Goal: Information Seeking & Learning: Learn about a topic

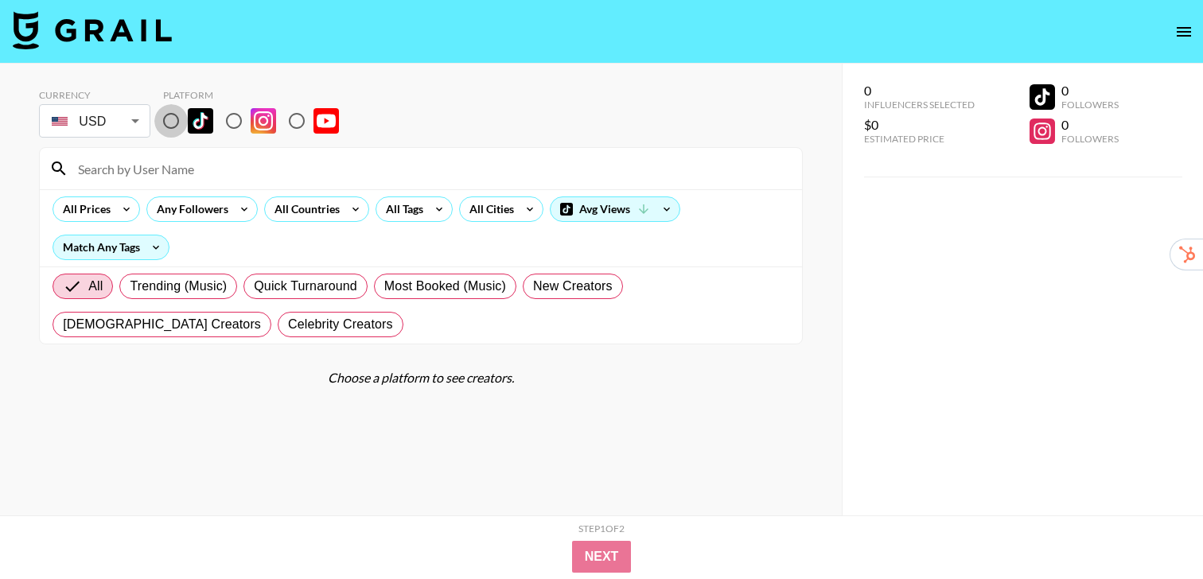
click at [165, 115] on input "radio" at bounding box center [170, 120] width 33 height 33
radio input "true"
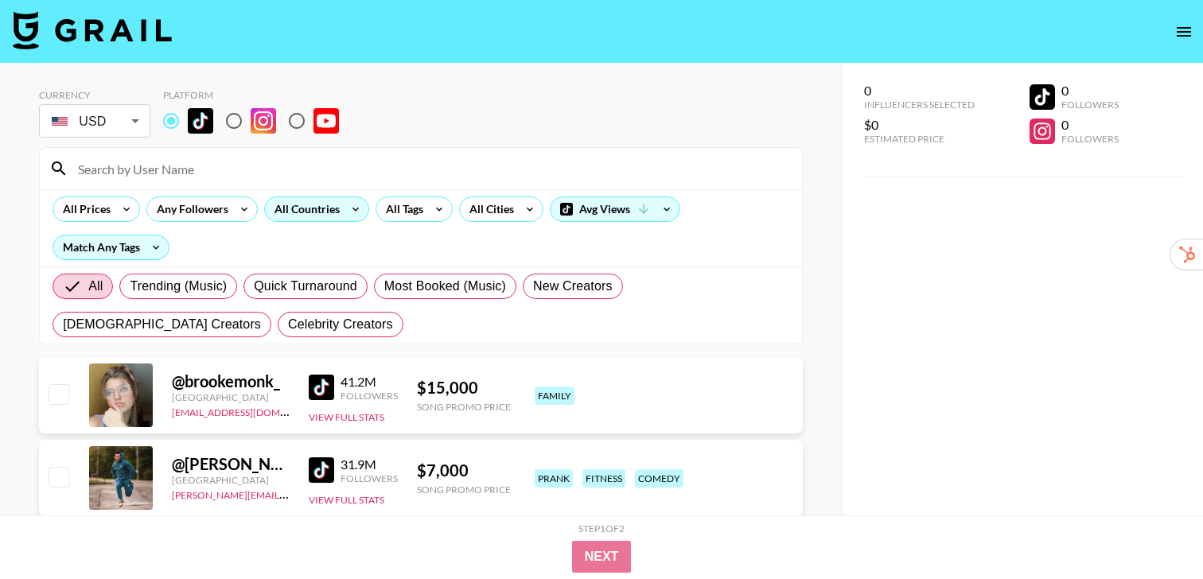
click at [323, 214] on div "All Countries" at bounding box center [304, 209] width 78 height 24
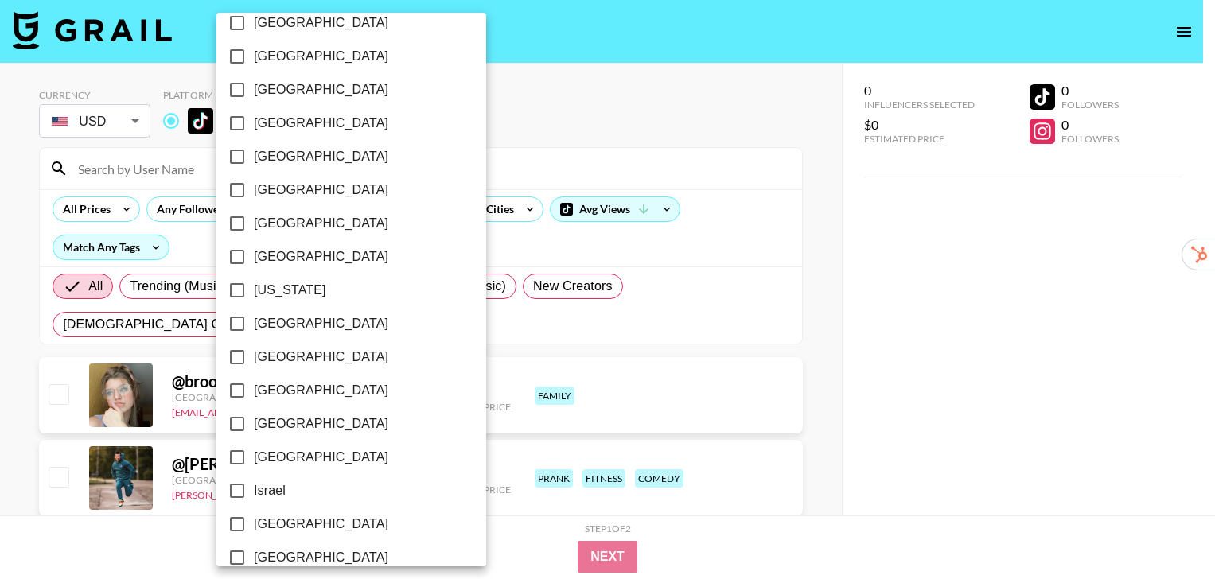
scroll to position [1276, 0]
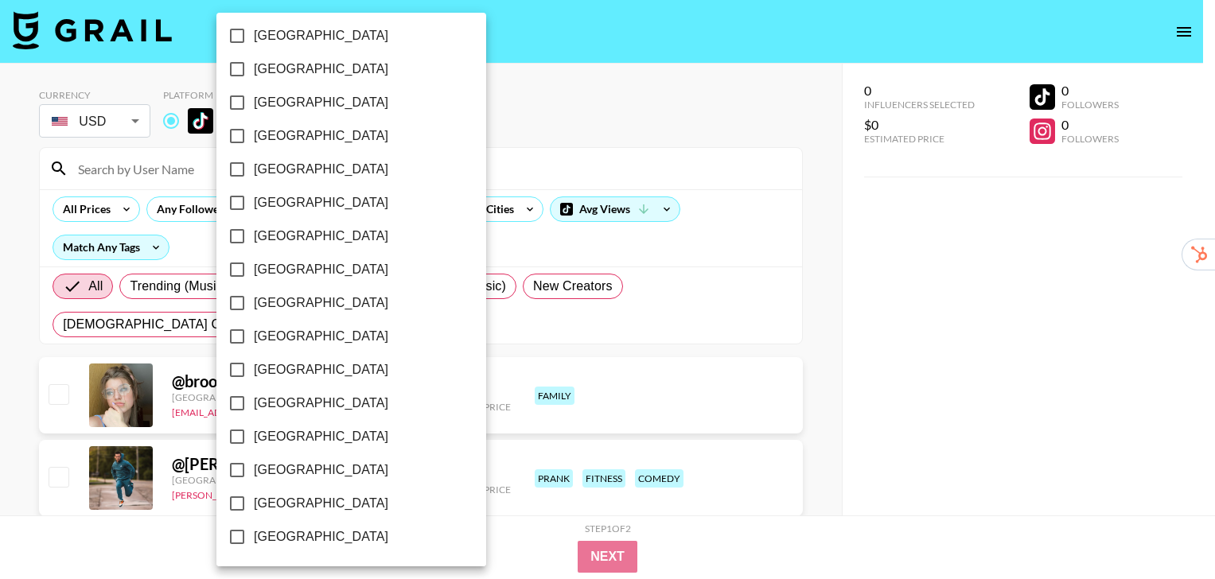
click at [313, 496] on span "[GEOGRAPHIC_DATA]" at bounding box center [321, 503] width 134 height 19
click at [254, 496] on input "[GEOGRAPHIC_DATA]" at bounding box center [236, 503] width 33 height 33
checkbox input "true"
click at [820, 347] on div at bounding box center [607, 289] width 1215 height 579
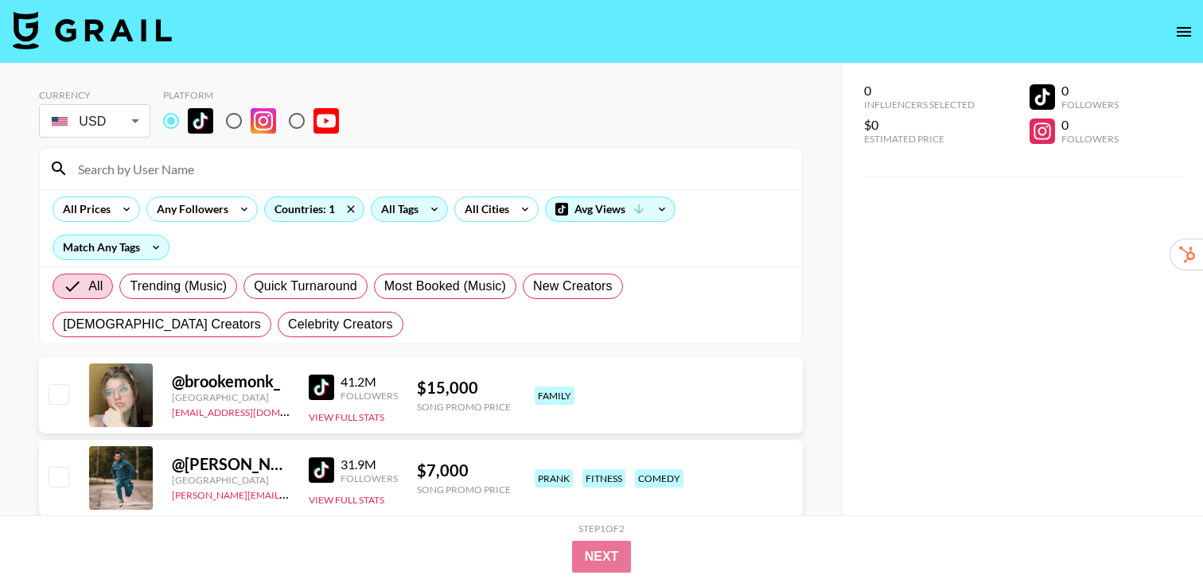
click at [415, 212] on div "All Tags" at bounding box center [397, 209] width 50 height 24
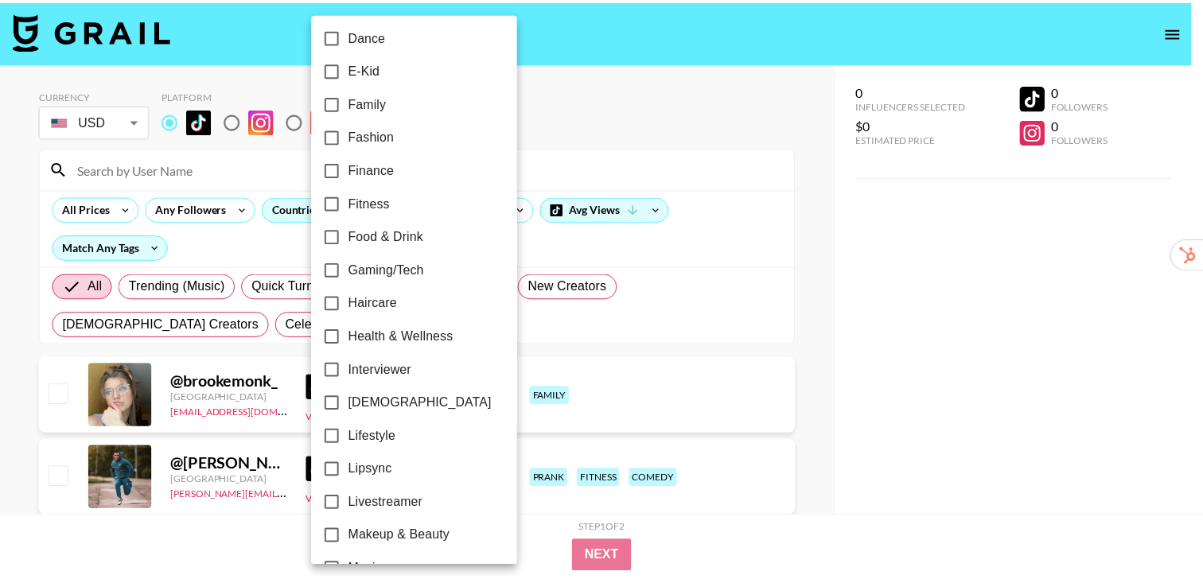
scroll to position [520, 0]
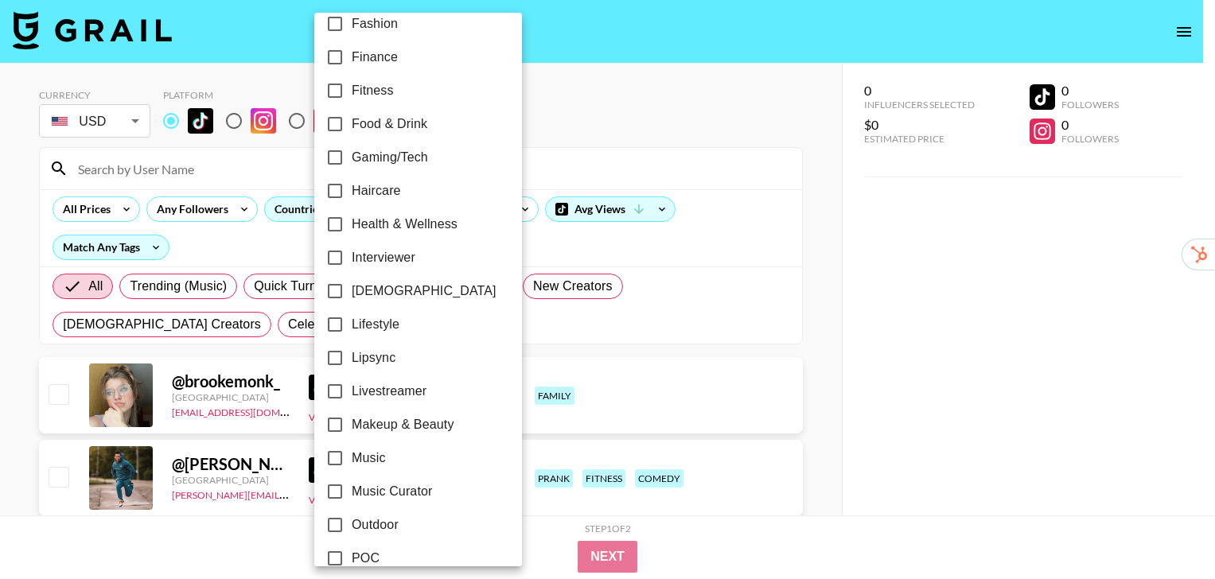
click at [376, 292] on span "[DEMOGRAPHIC_DATA]" at bounding box center [424, 291] width 145 height 19
click at [352, 292] on input "[DEMOGRAPHIC_DATA]" at bounding box center [334, 291] width 33 height 33
checkbox input "true"
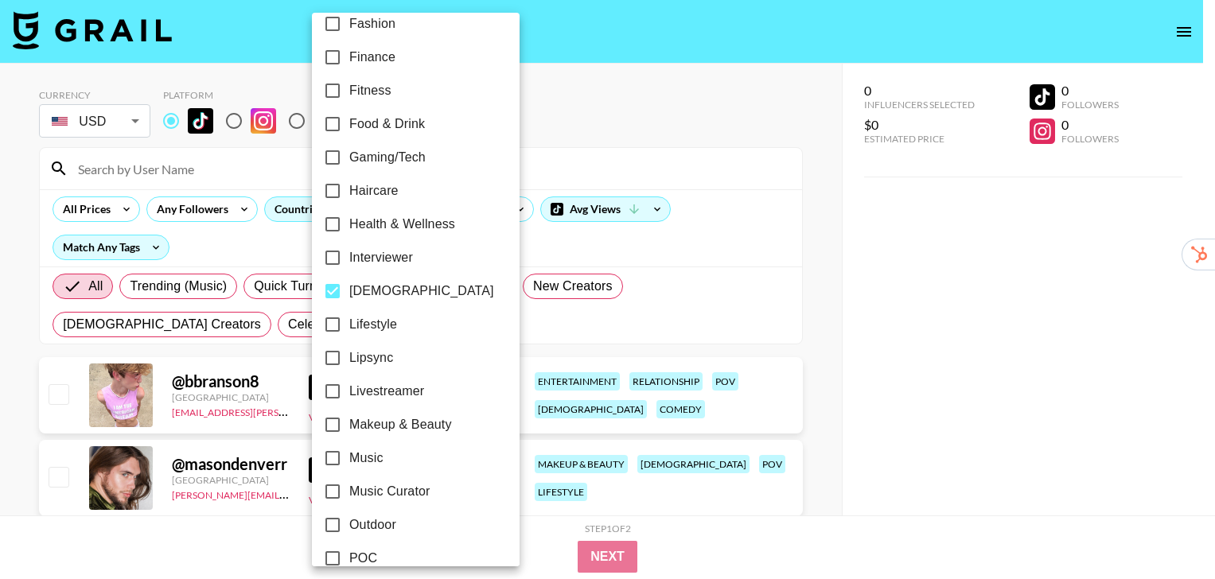
click at [814, 268] on div at bounding box center [607, 289] width 1215 height 579
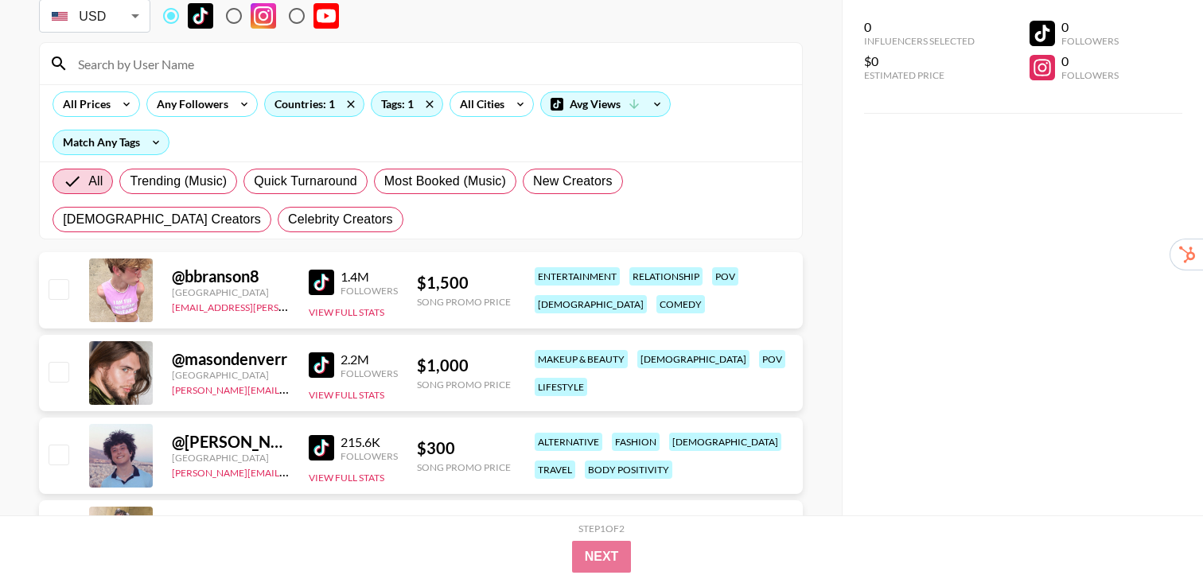
scroll to position [107, 0]
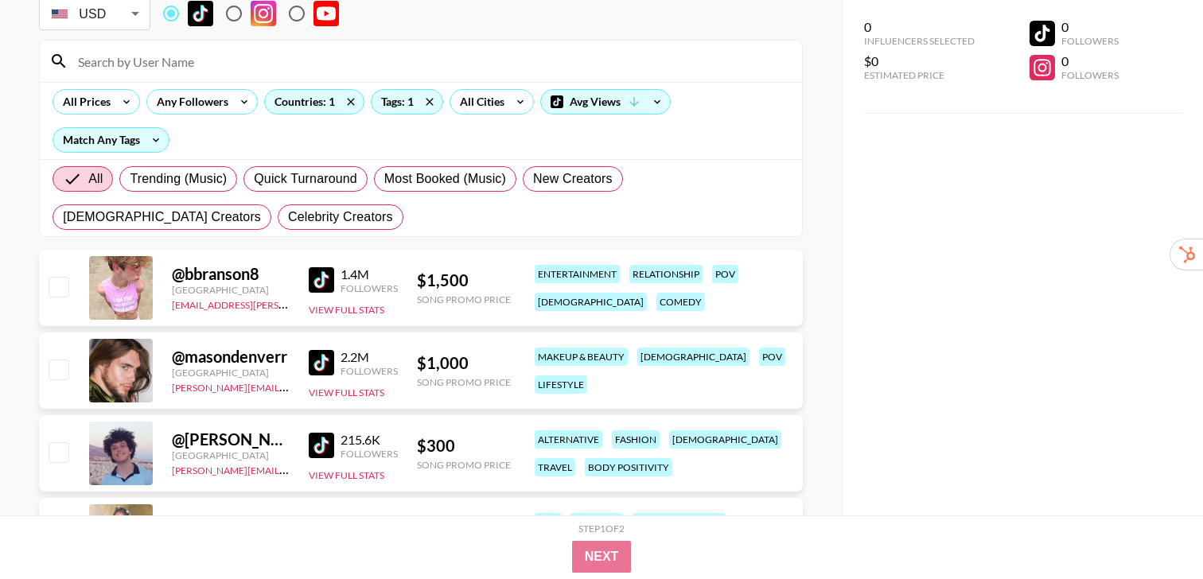
click at [317, 286] on img at bounding box center [321, 279] width 25 height 25
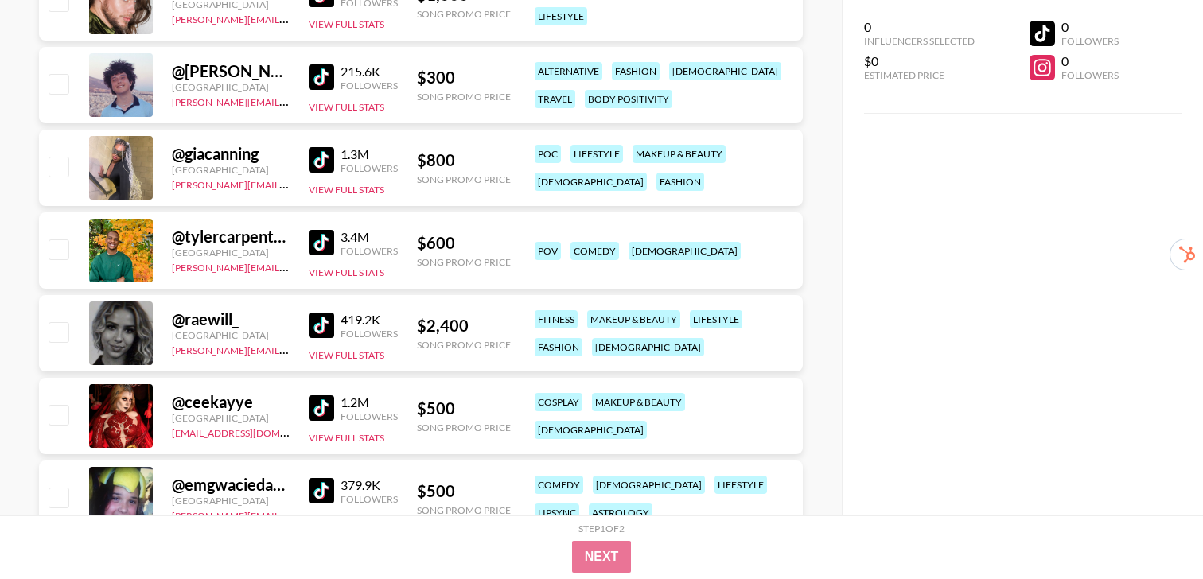
scroll to position [504, 0]
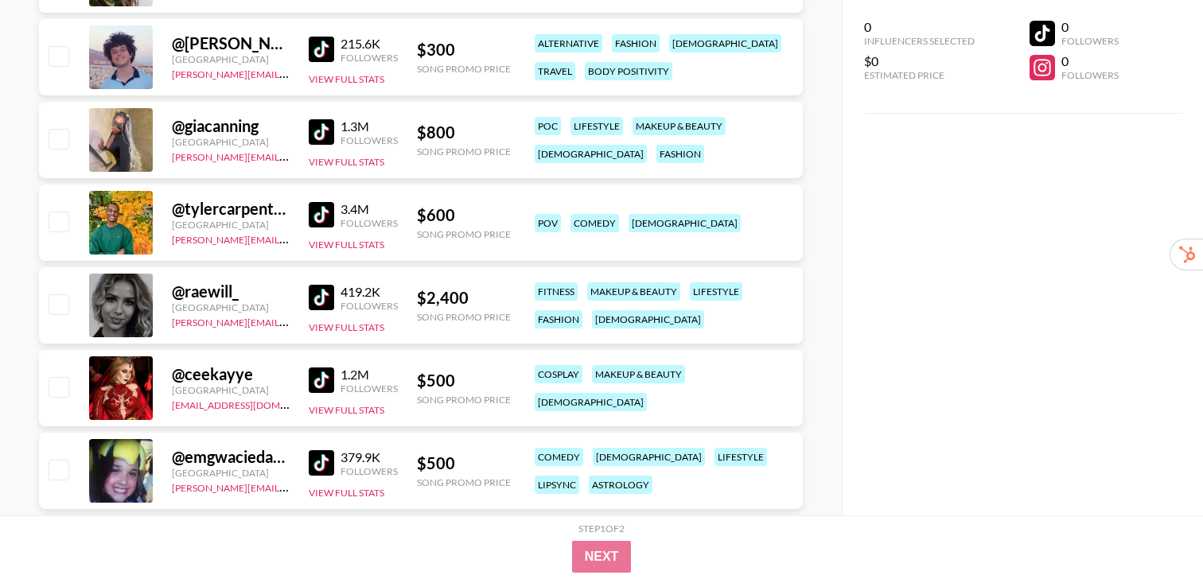
click at [315, 300] on img at bounding box center [321, 297] width 25 height 25
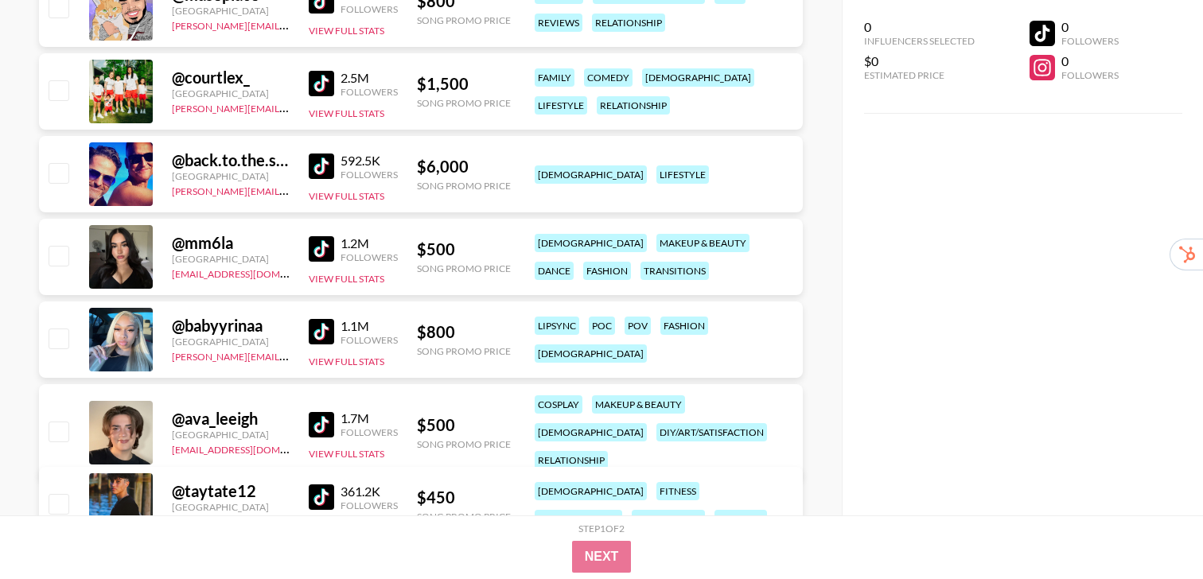
scroll to position [1050, 0]
click at [321, 329] on img at bounding box center [321, 330] width 25 height 25
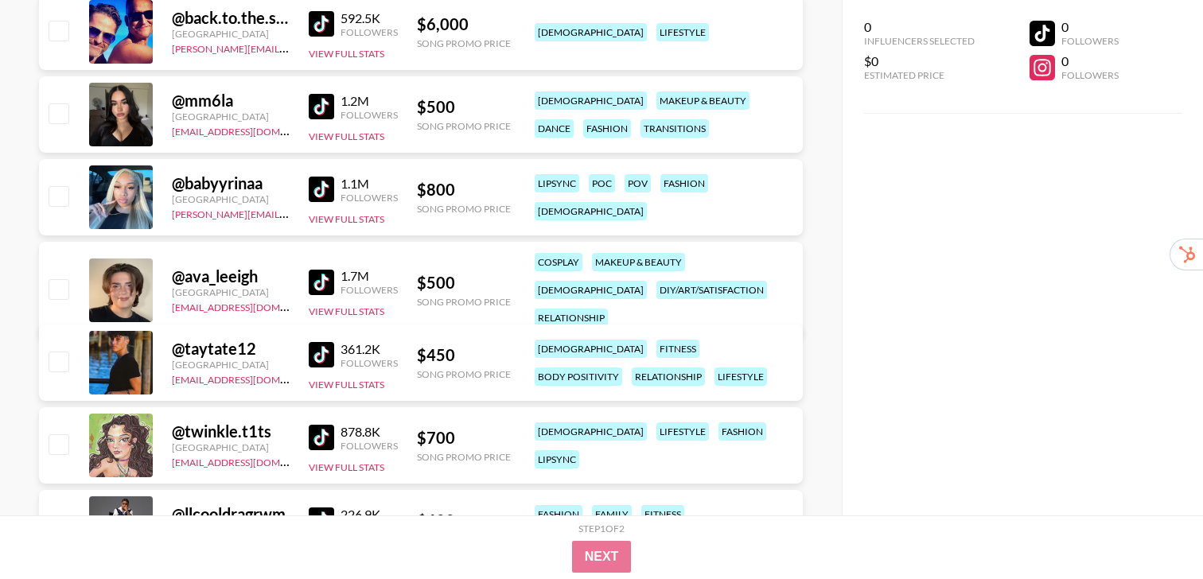
scroll to position [1193, 0]
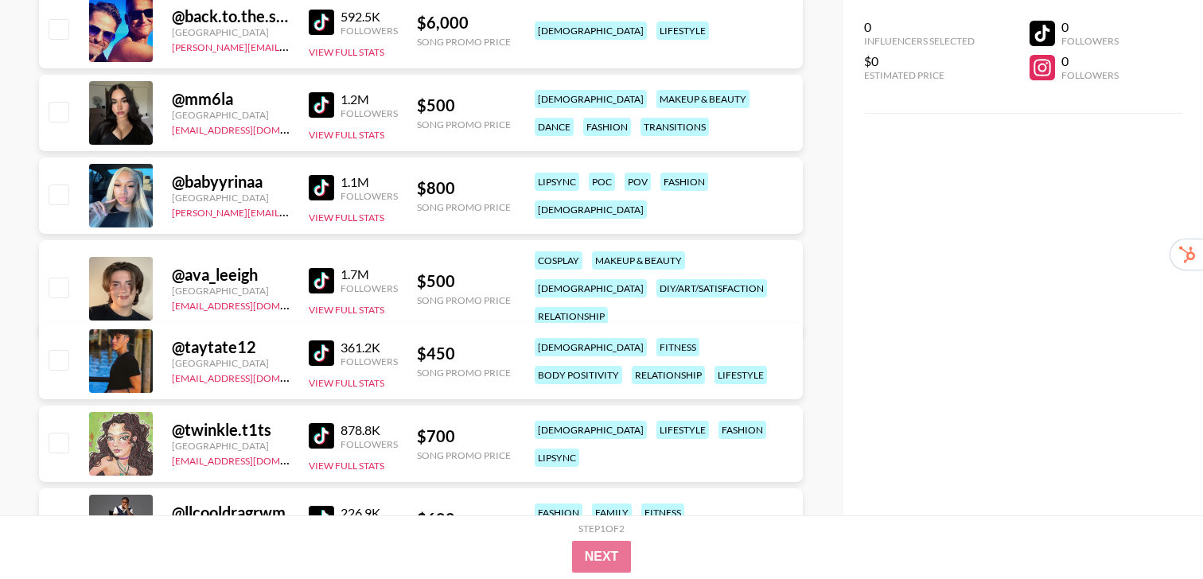
click at [319, 360] on img at bounding box center [321, 353] width 25 height 25
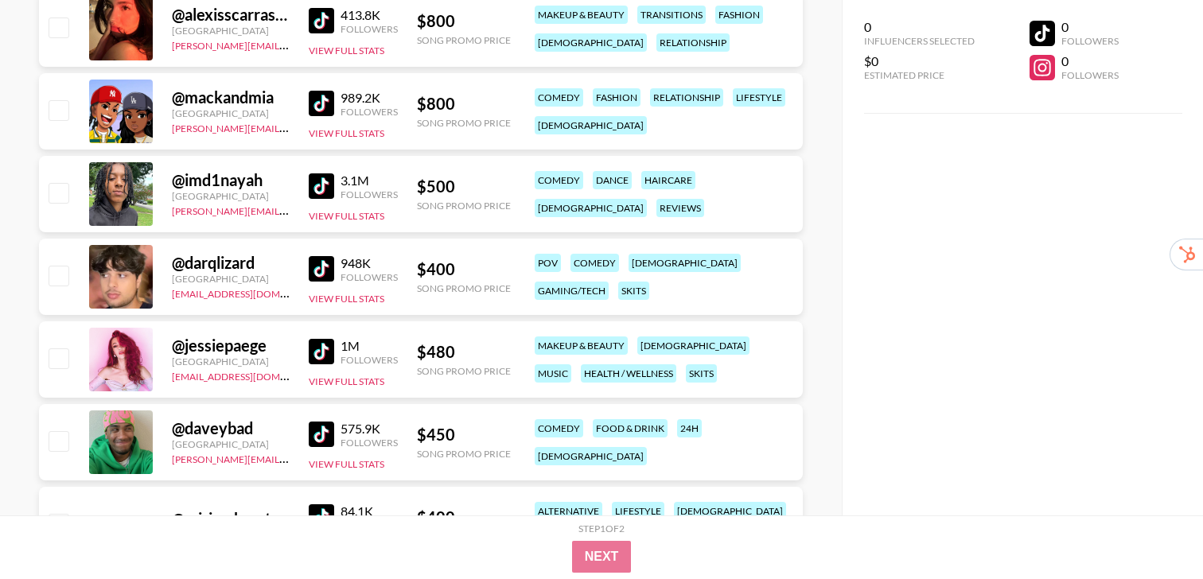
scroll to position [2603, 0]
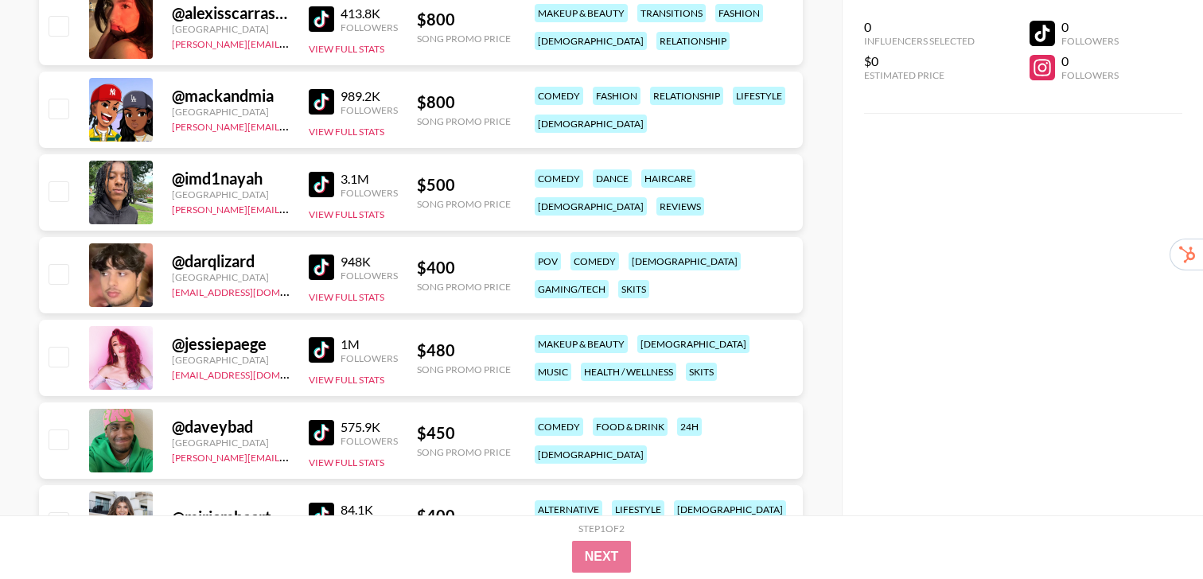
click at [320, 355] on img at bounding box center [321, 349] width 25 height 25
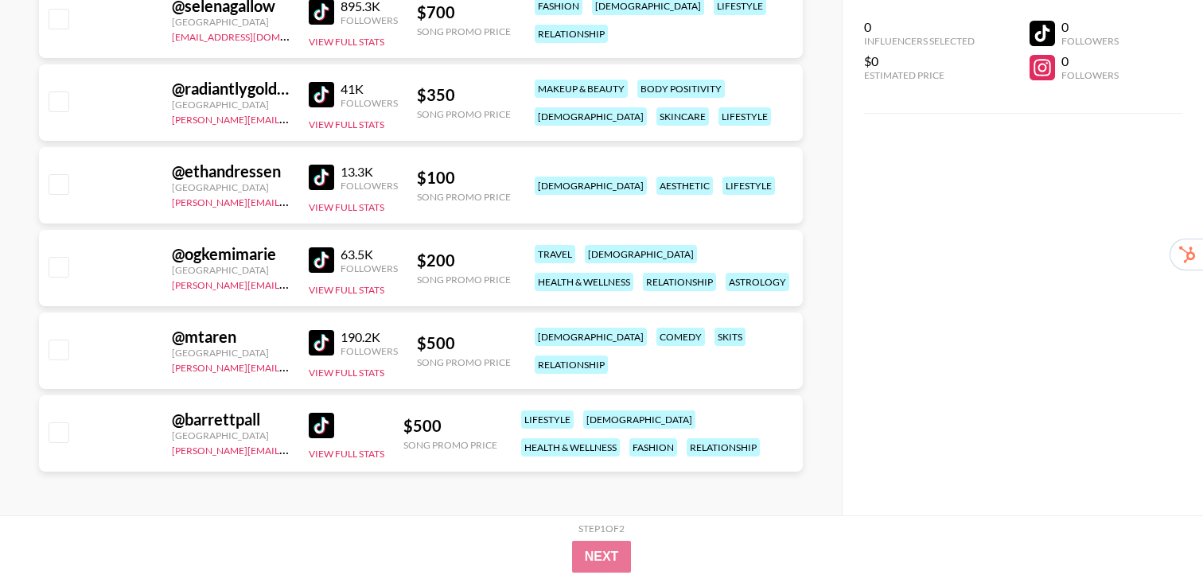
scroll to position [7246, 0]
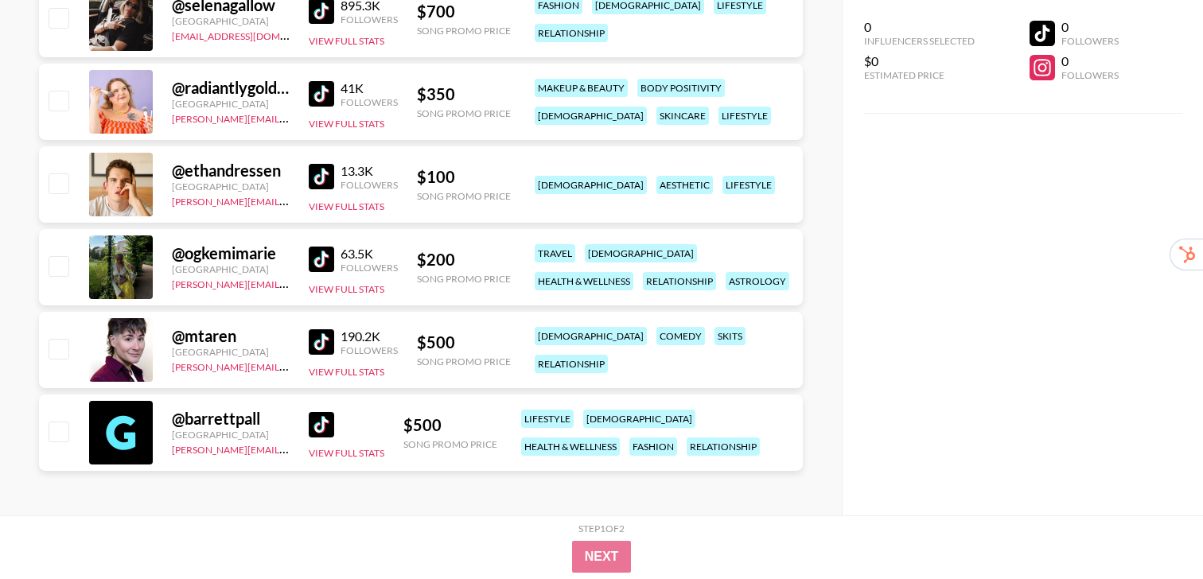
click at [319, 346] on img at bounding box center [321, 341] width 25 height 25
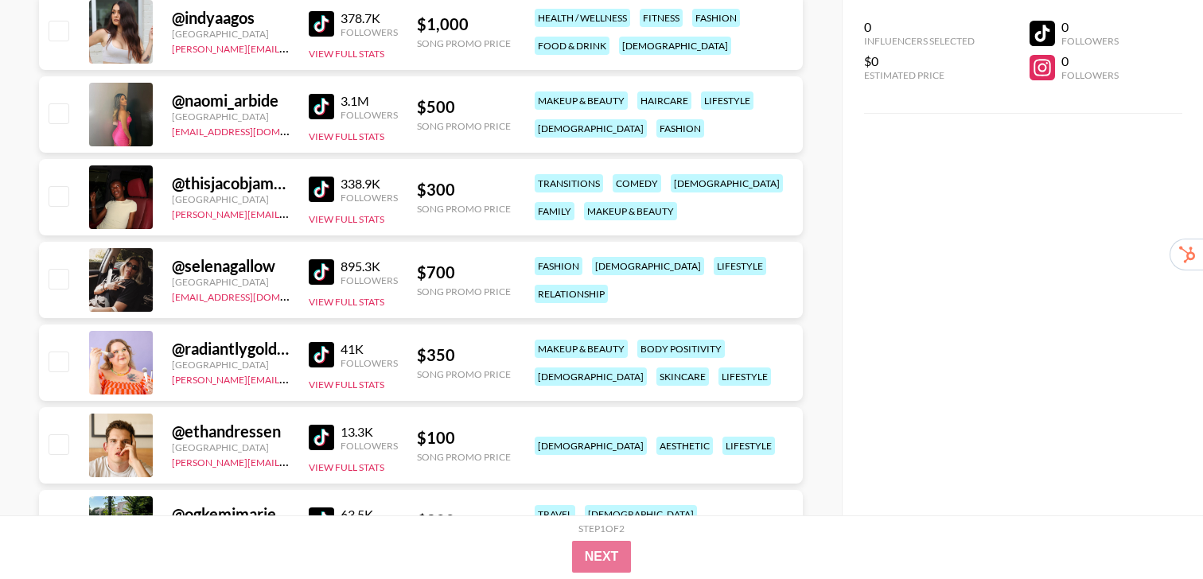
scroll to position [6941, 0]
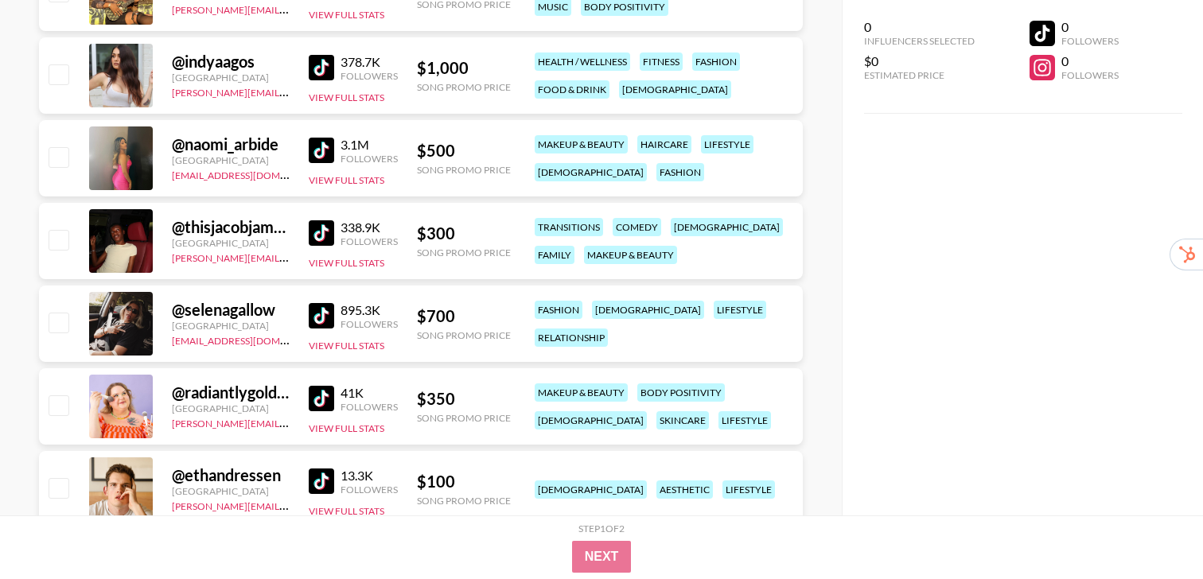
click at [313, 152] on img at bounding box center [321, 150] width 25 height 25
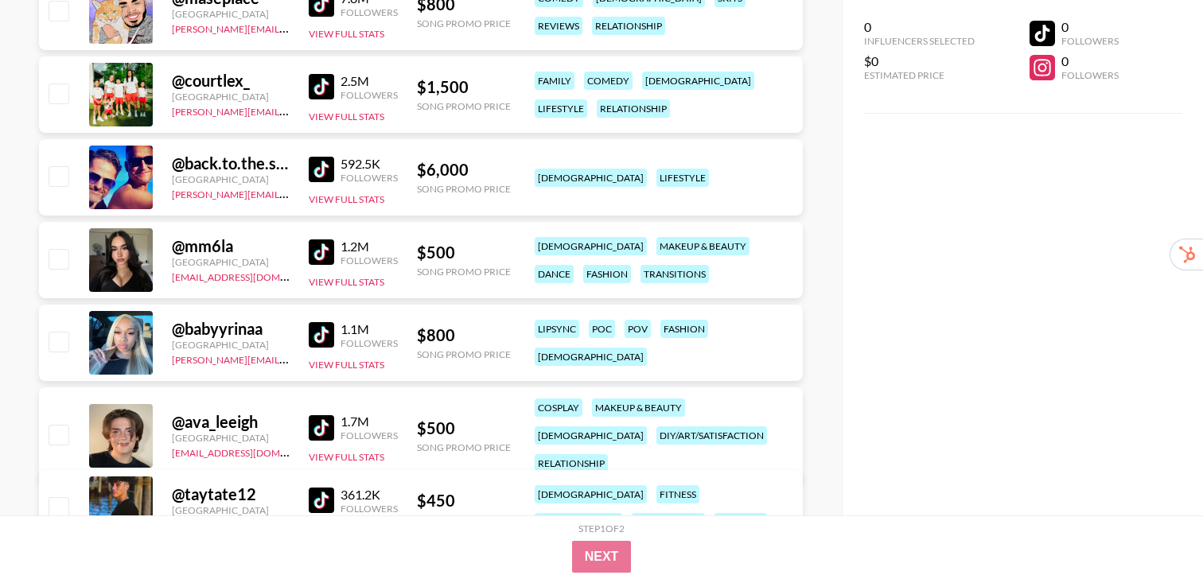
scroll to position [0, 0]
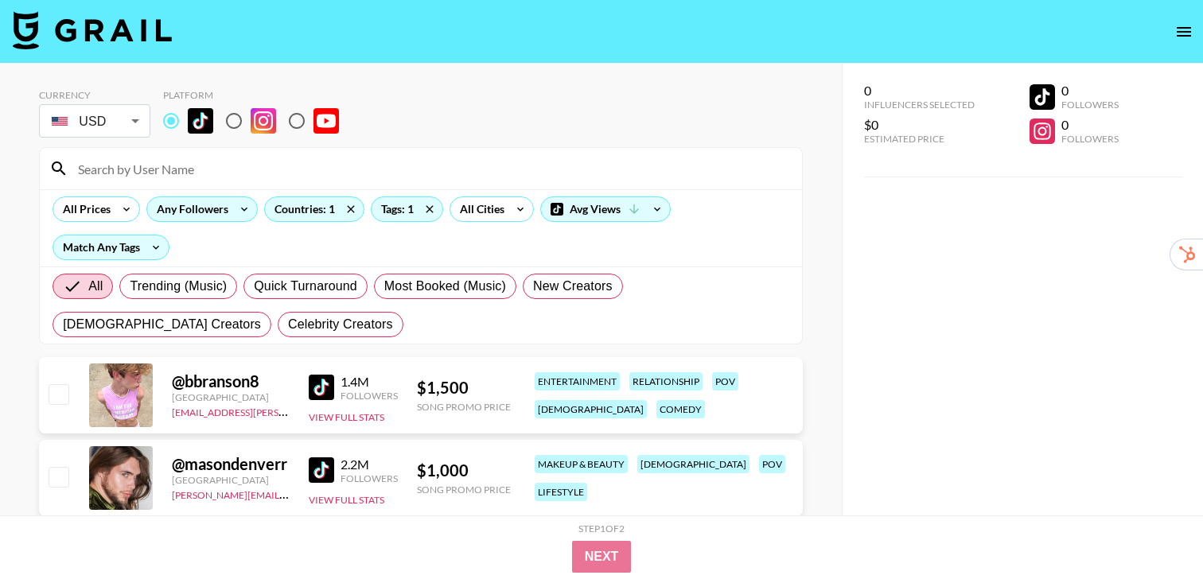
click at [185, 213] on div "Any Followers" at bounding box center [189, 209] width 84 height 24
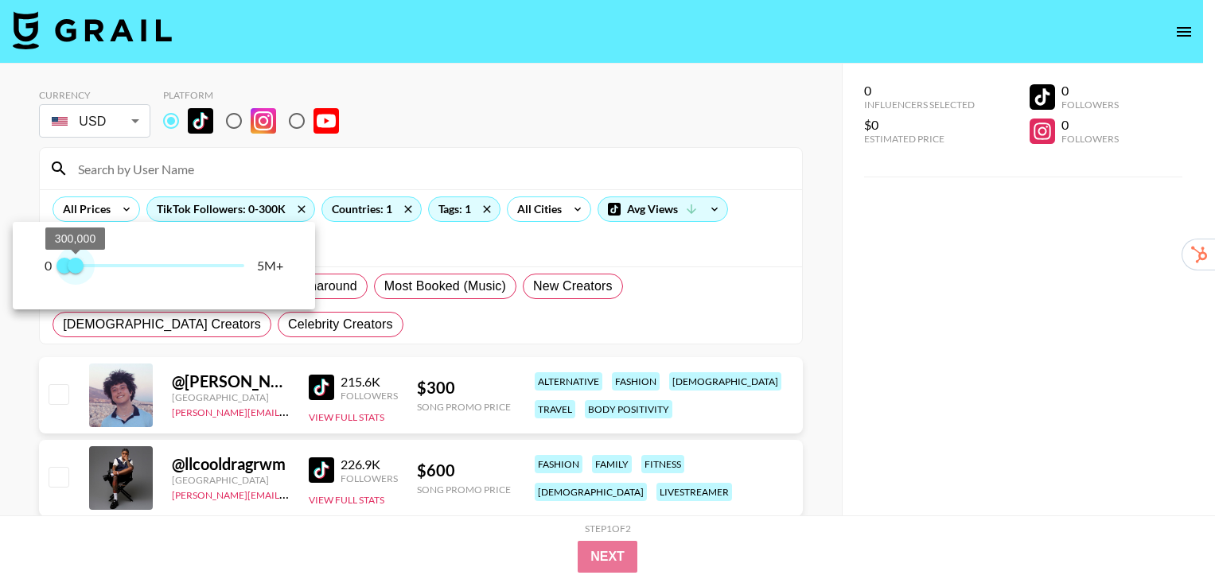
type input "200000"
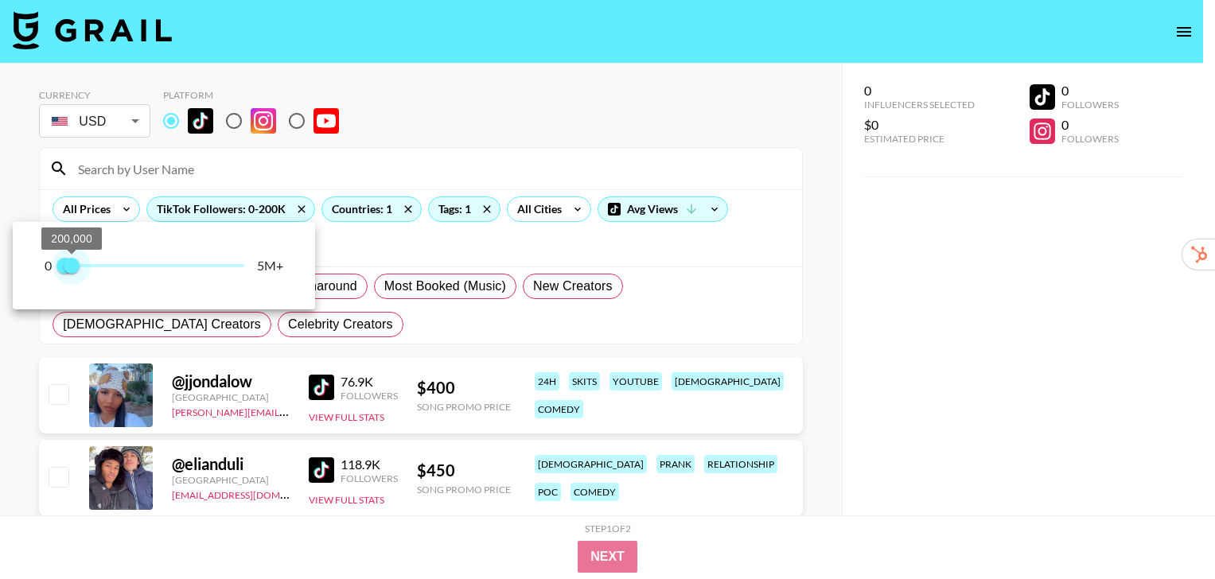
drag, startPoint x: 246, startPoint y: 266, endPoint x: 73, endPoint y: 279, distance: 173.2
click at [73, 274] on span "200,000" at bounding box center [72, 266] width 16 height 16
click at [341, 343] on div at bounding box center [607, 289] width 1215 height 579
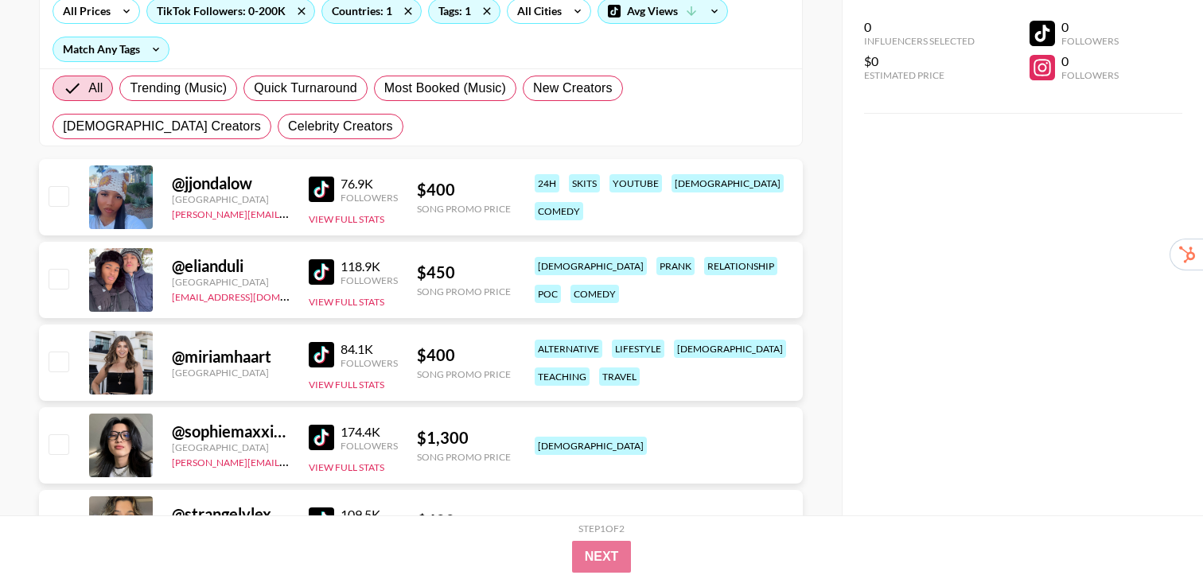
scroll to position [240, 0]
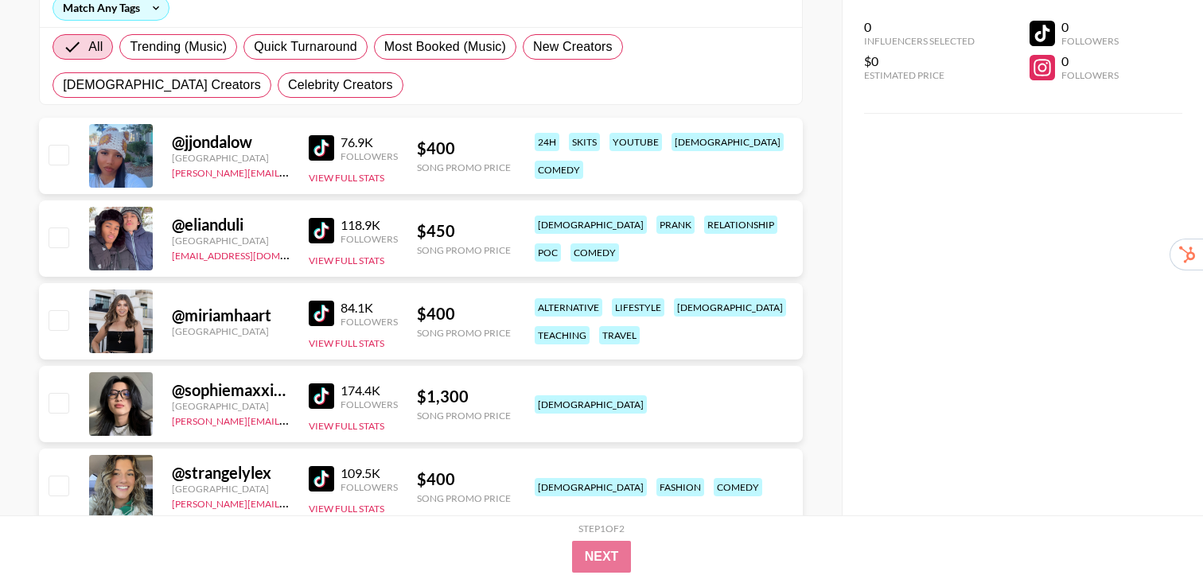
click at [322, 319] on img at bounding box center [321, 313] width 25 height 25
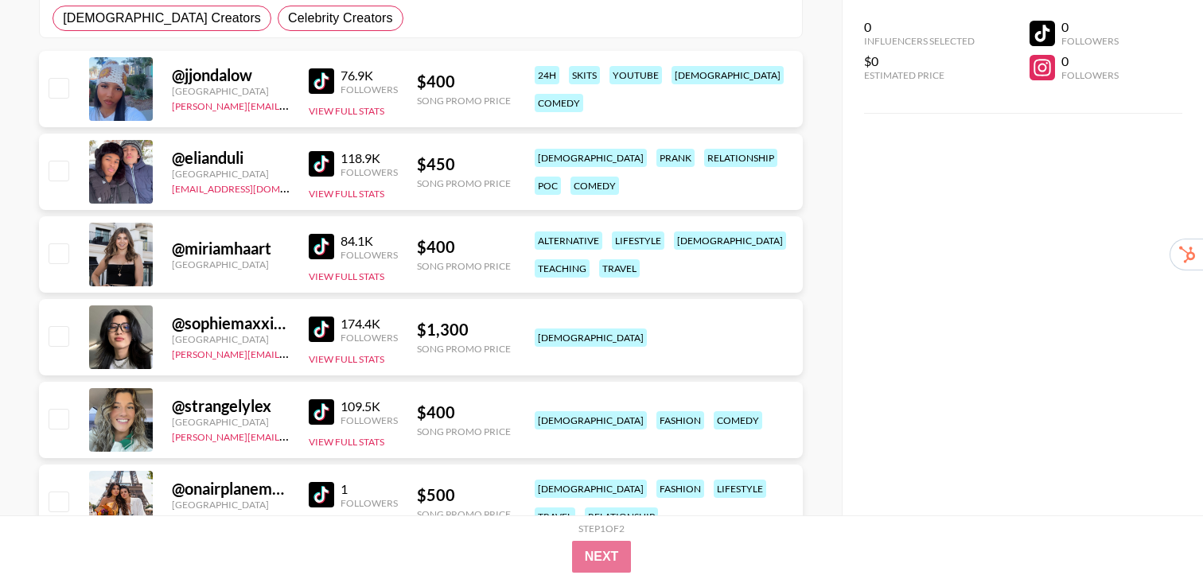
scroll to position [309, 0]
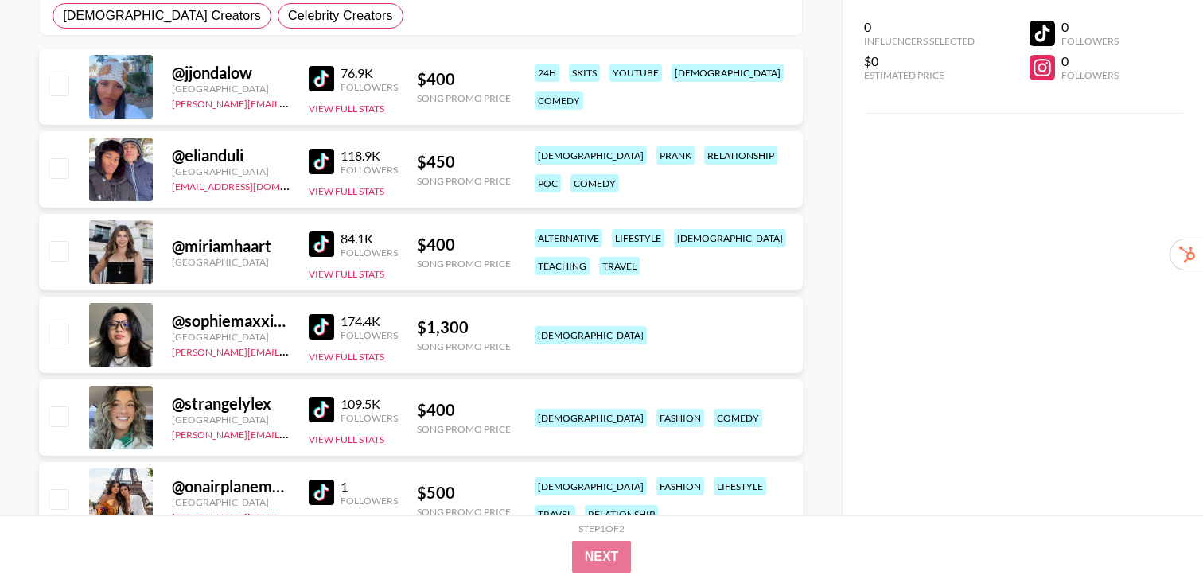
click at [322, 406] on img at bounding box center [321, 409] width 25 height 25
